Goal: Find specific page/section: Find specific page/section

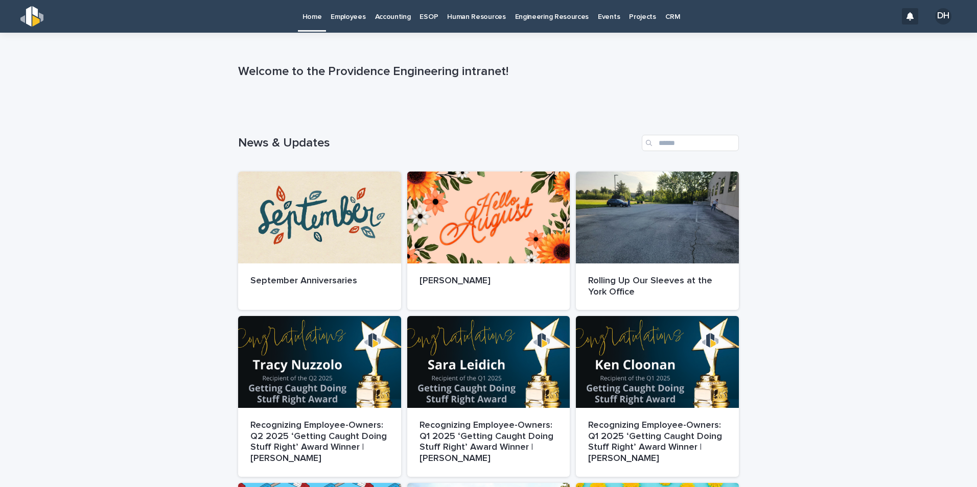
click at [355, 18] on p "Employees" at bounding box center [348, 10] width 35 height 21
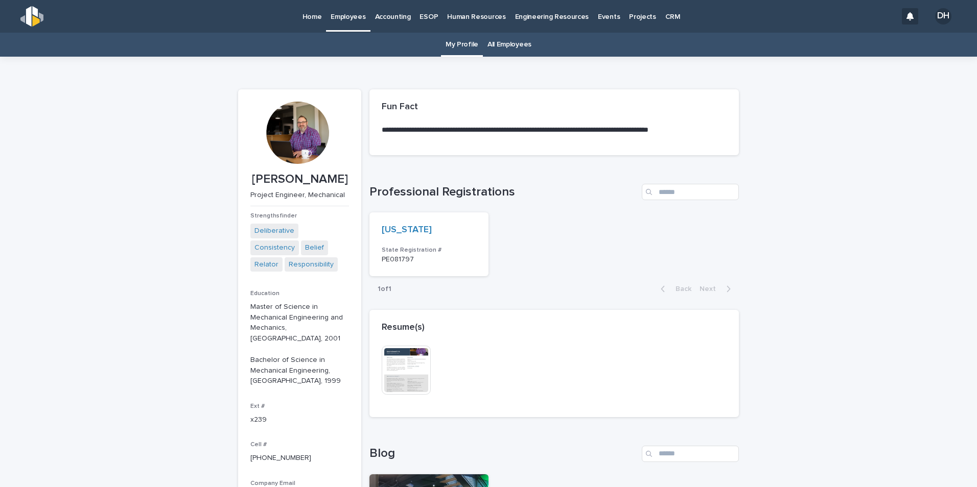
click at [497, 43] on link "All Employees" at bounding box center [509, 45] width 44 height 24
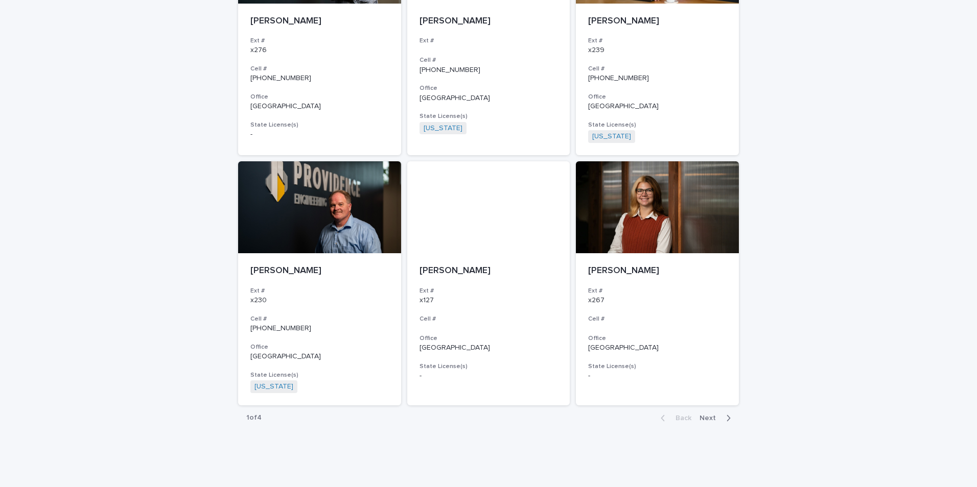
scroll to position [1740, 0]
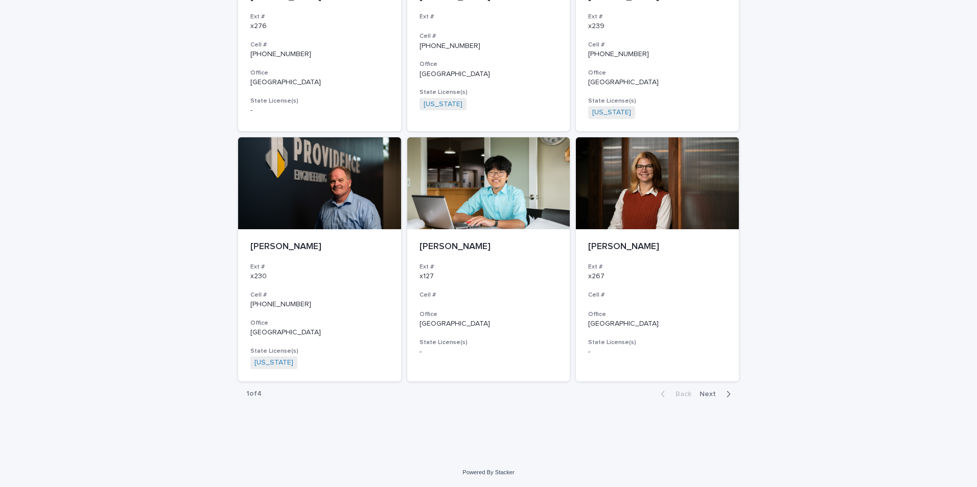
click at [707, 394] on span "Next" at bounding box center [711, 394] width 22 height 7
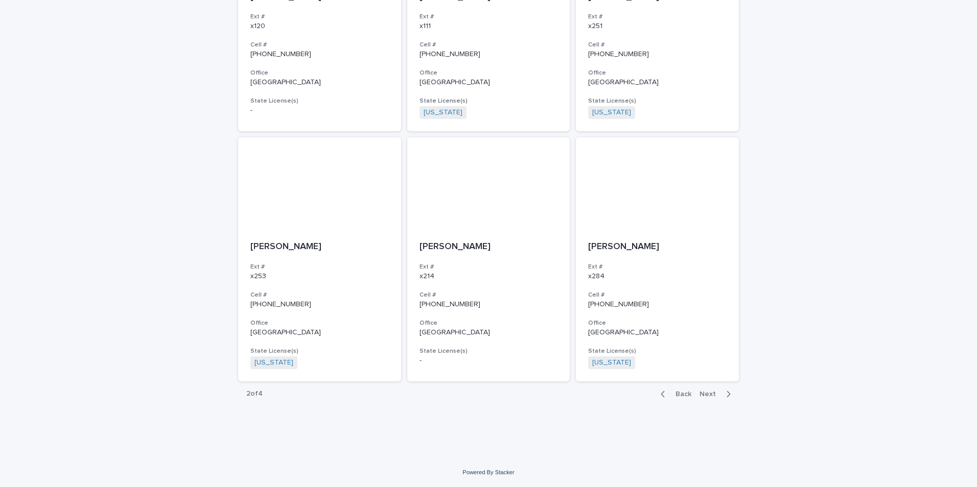
scroll to position [1728, 0]
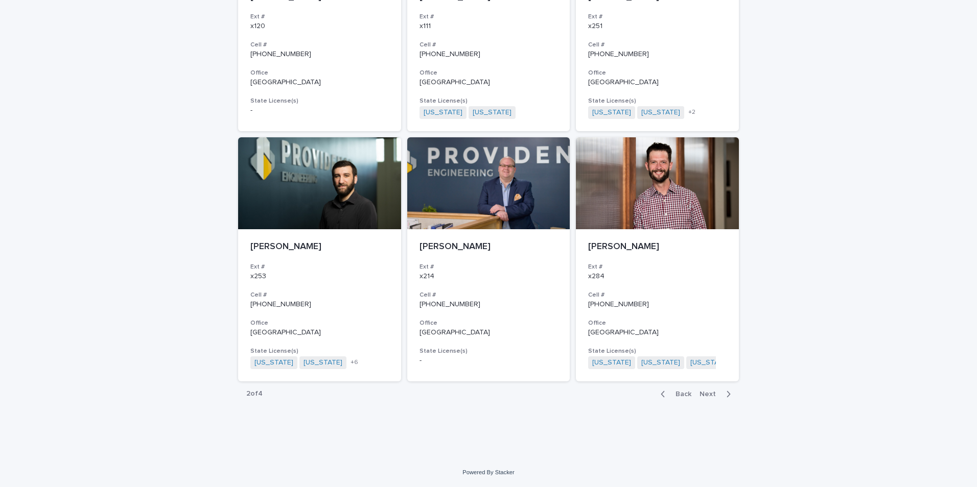
click at [706, 393] on span "Next" at bounding box center [711, 394] width 22 height 7
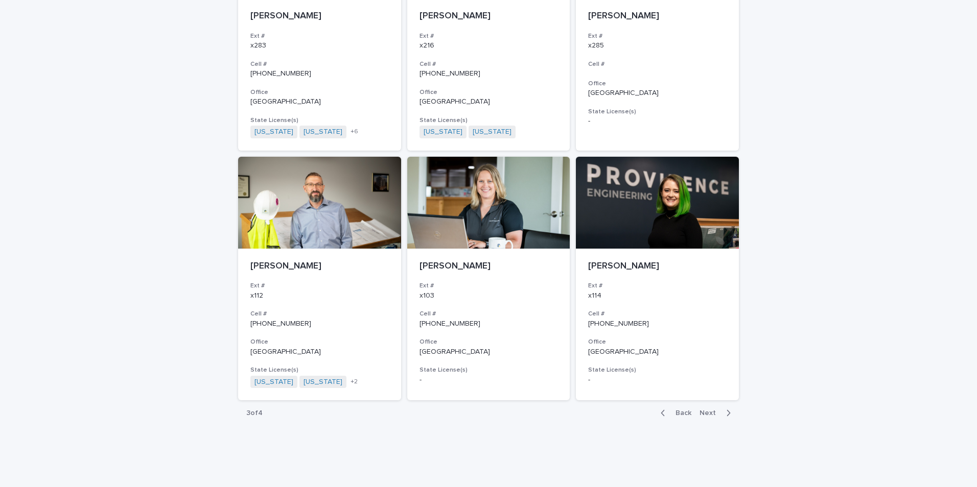
click at [708, 410] on span "Next" at bounding box center [711, 413] width 22 height 7
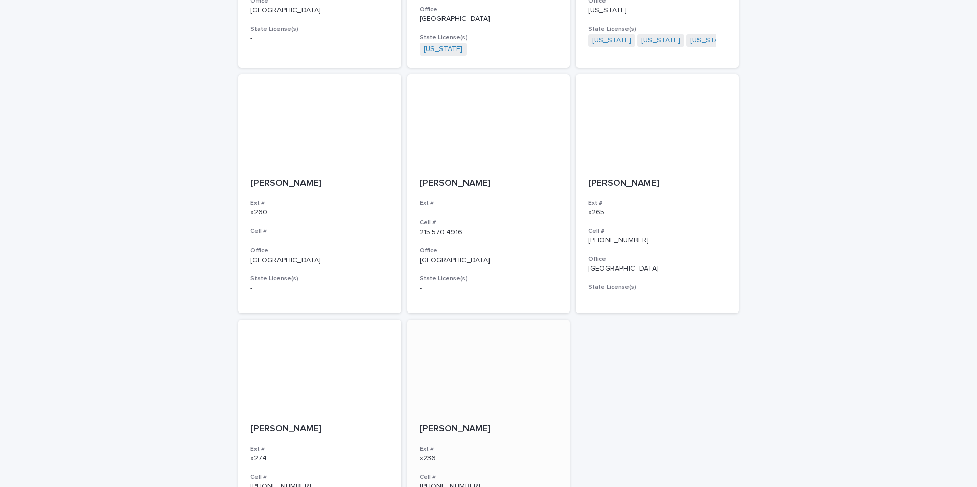
scroll to position [489, 0]
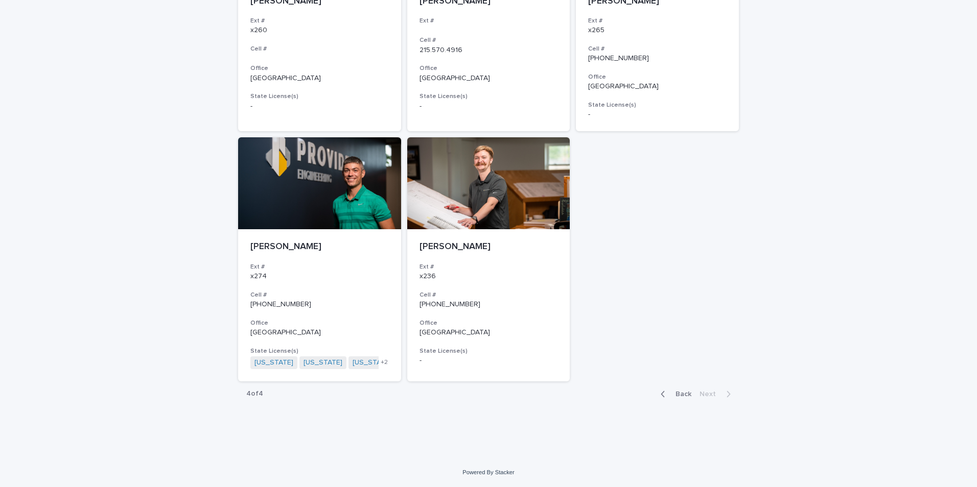
click at [677, 396] on span "Back" at bounding box center [680, 394] width 22 height 7
